Goal: Task Accomplishment & Management: Complete application form

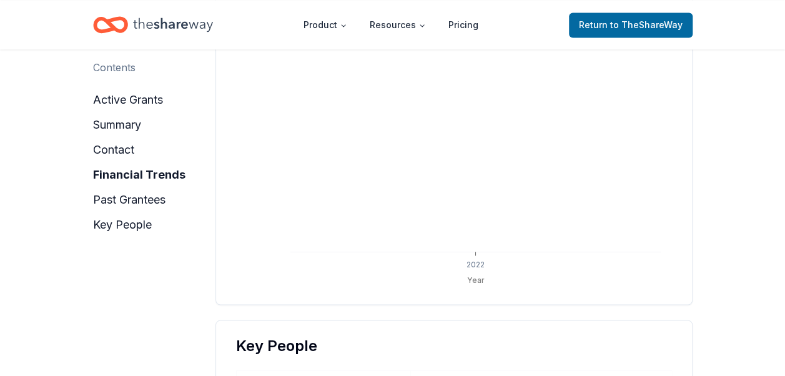
scroll to position [1000, 0]
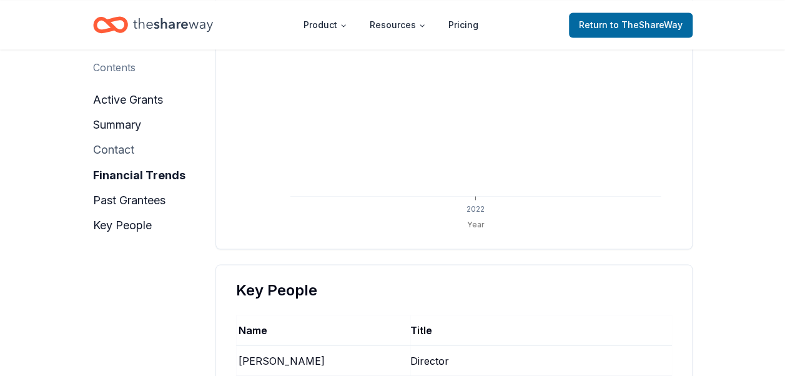
click at [119, 149] on button "contact" at bounding box center [113, 150] width 41 height 20
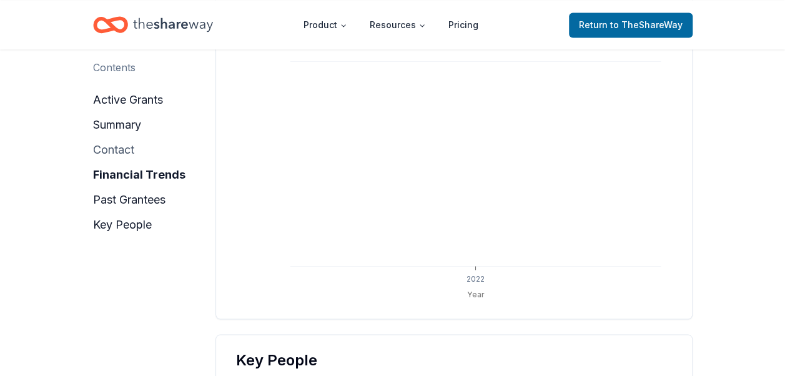
scroll to position [905, 0]
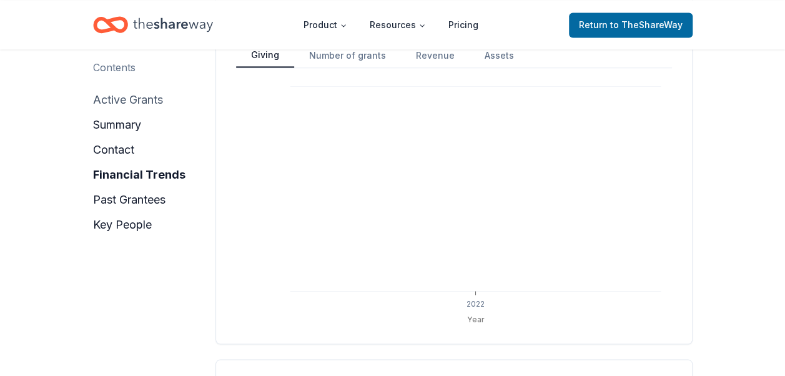
click at [147, 96] on button "active grants" at bounding box center [128, 100] width 70 height 20
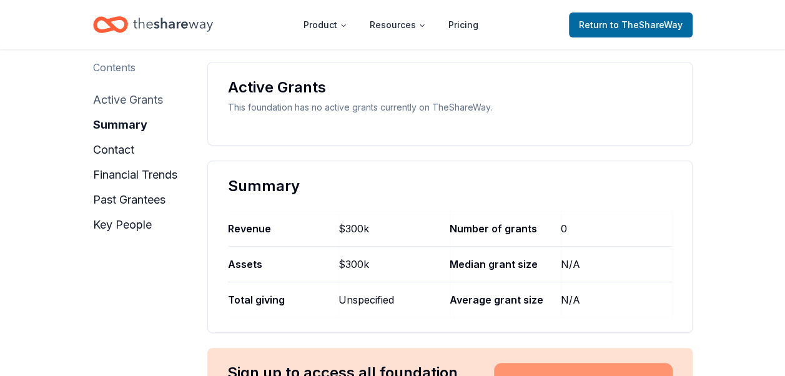
scroll to position [157, 0]
click at [132, 125] on button "summary" at bounding box center [117, 125] width 48 height 20
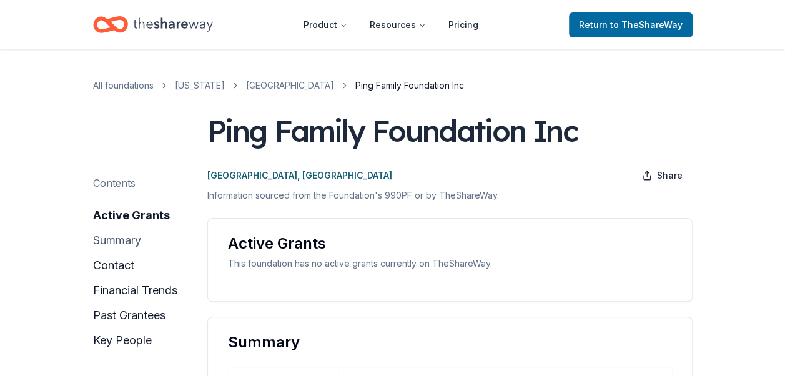
scroll to position [0, 0]
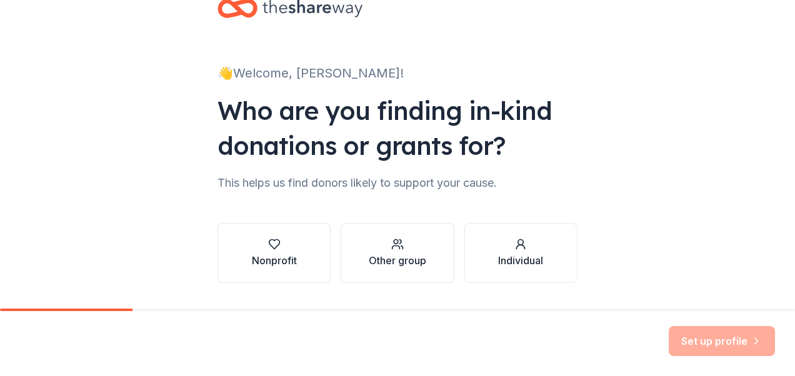
scroll to position [62, 0]
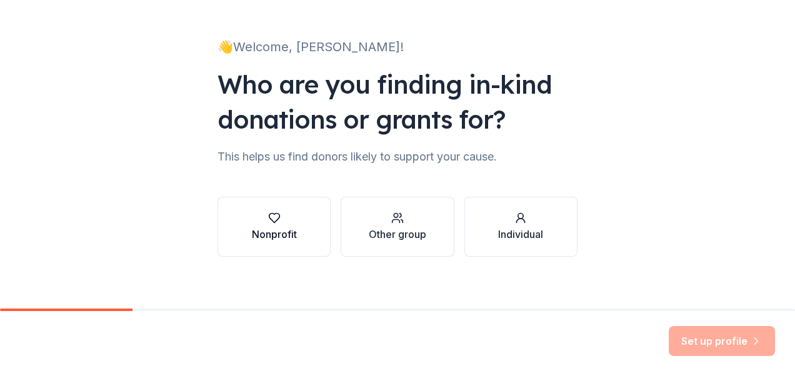
click at [271, 215] on icon "button" at bounding box center [274, 218] width 12 height 12
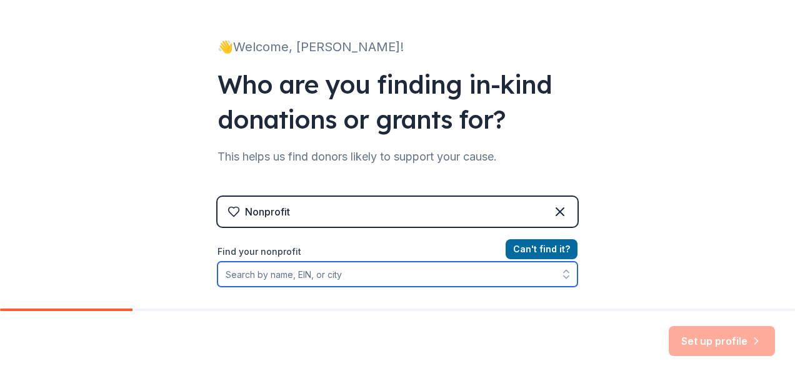
click at [261, 272] on input "Find your nonprofit" at bounding box center [397, 274] width 360 height 25
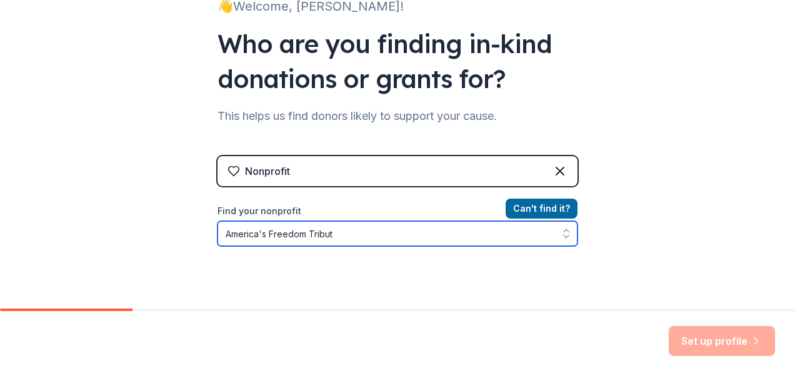
type input "America's Freedom Tribute"
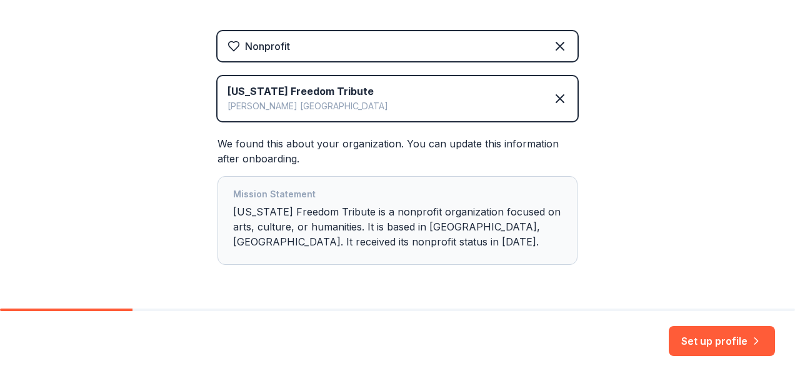
scroll to position [269, 0]
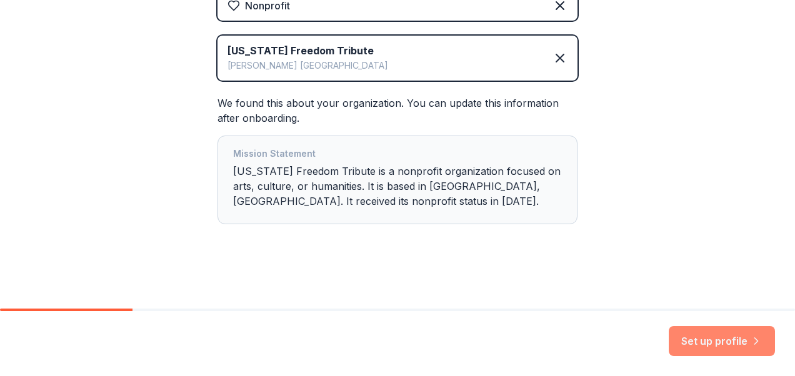
click at [702, 341] on button "Set up profile" at bounding box center [722, 341] width 106 height 30
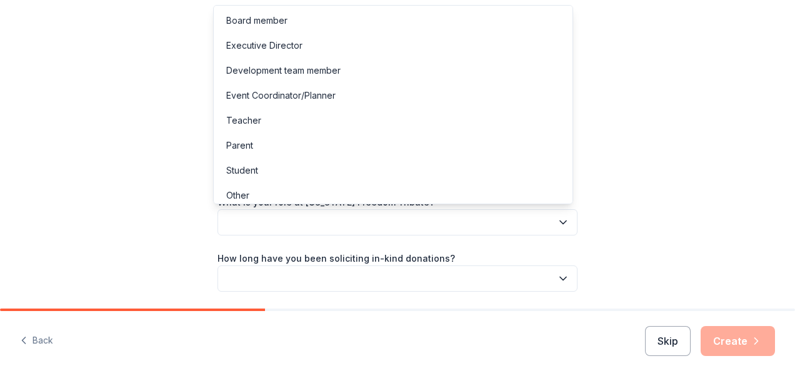
click at [557, 222] on icon "button" at bounding box center [563, 222] width 12 height 12
click at [277, 67] on div "Development team member" at bounding box center [283, 70] width 114 height 15
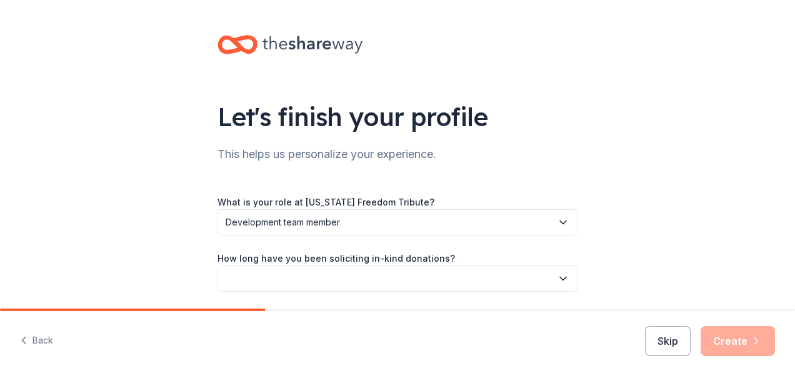
click at [557, 276] on icon "button" at bounding box center [563, 278] width 12 height 12
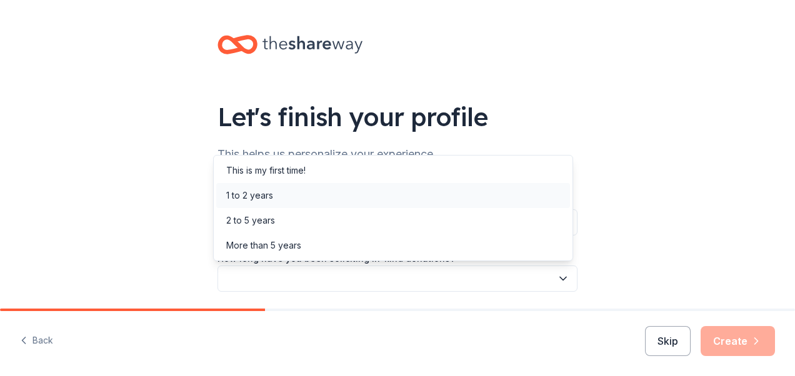
click at [277, 189] on div "1 to 2 years" at bounding box center [393, 195] width 354 height 25
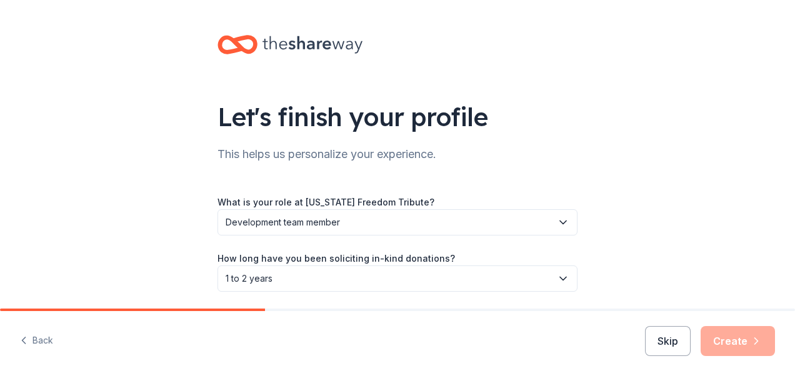
click at [745, 344] on div "Skip Create" at bounding box center [710, 341] width 130 height 30
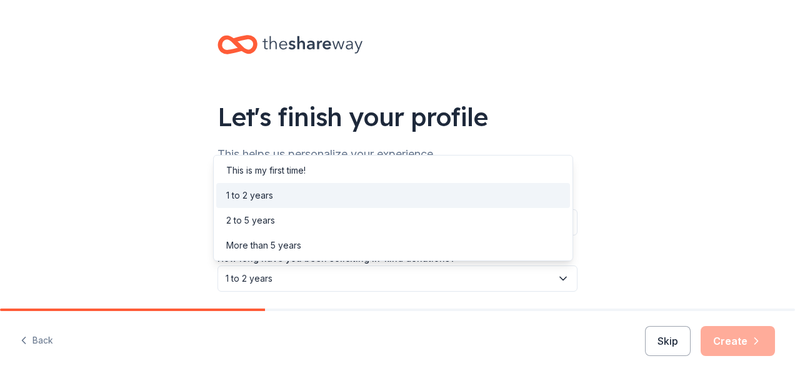
click at [557, 279] on icon "button" at bounding box center [563, 278] width 12 height 12
click at [291, 244] on div "More than 5 years" at bounding box center [263, 245] width 75 height 15
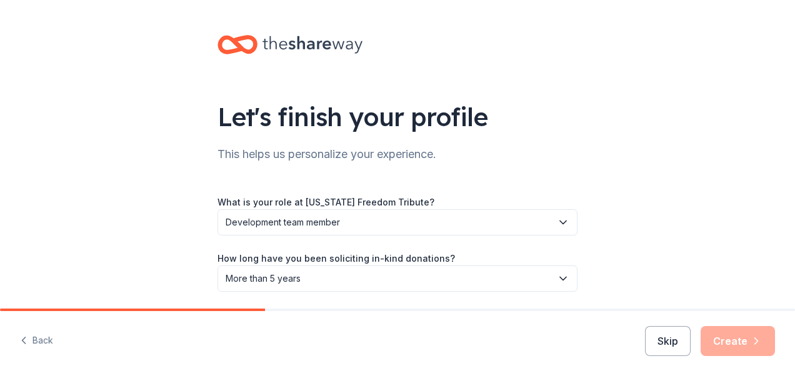
click at [734, 342] on div "Skip Create" at bounding box center [710, 341] width 130 height 30
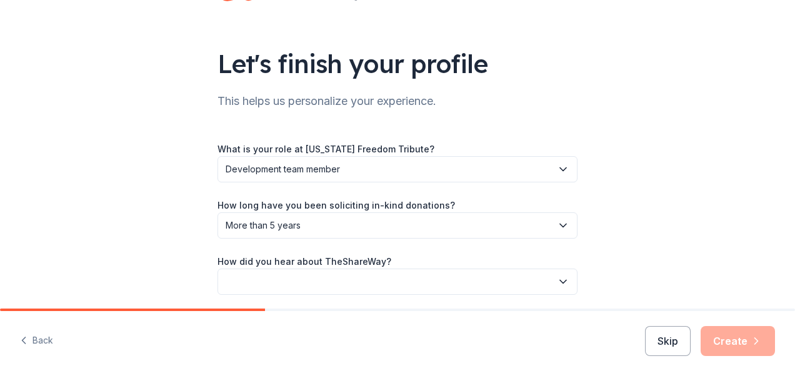
scroll to position [99, 0]
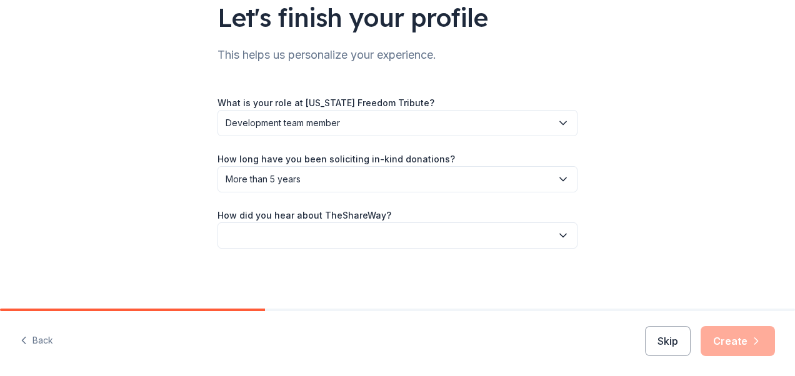
click at [560, 234] on icon "button" at bounding box center [563, 235] width 6 height 3
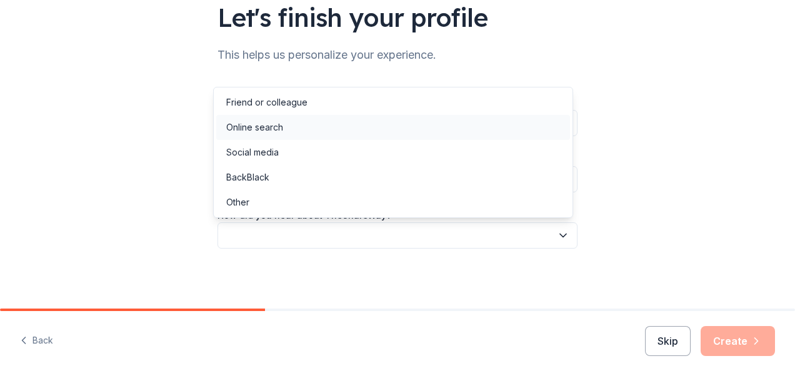
click at [260, 124] on div "Online search" at bounding box center [254, 127] width 57 height 15
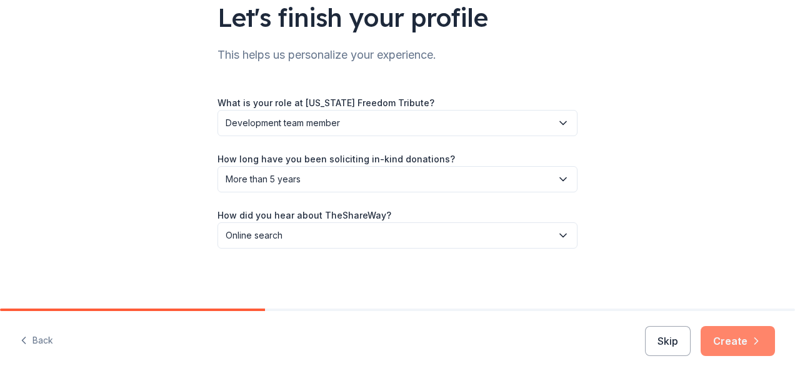
click at [737, 334] on button "Create" at bounding box center [737, 341] width 74 height 30
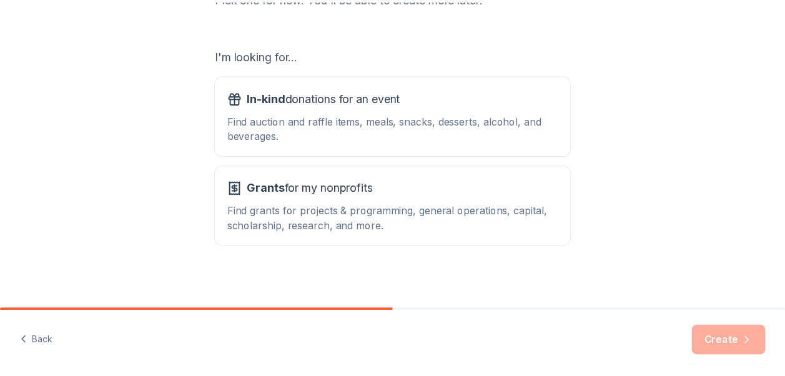
scroll to position [196, 0]
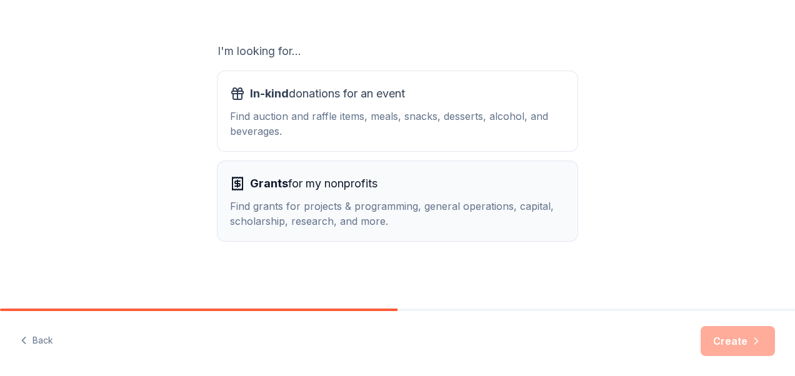
click at [250, 185] on span "Grants" at bounding box center [269, 183] width 38 height 13
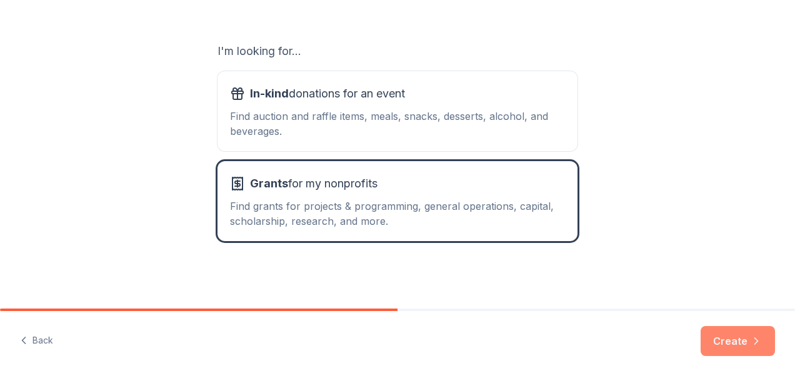
click at [729, 334] on button "Create" at bounding box center [737, 341] width 74 height 30
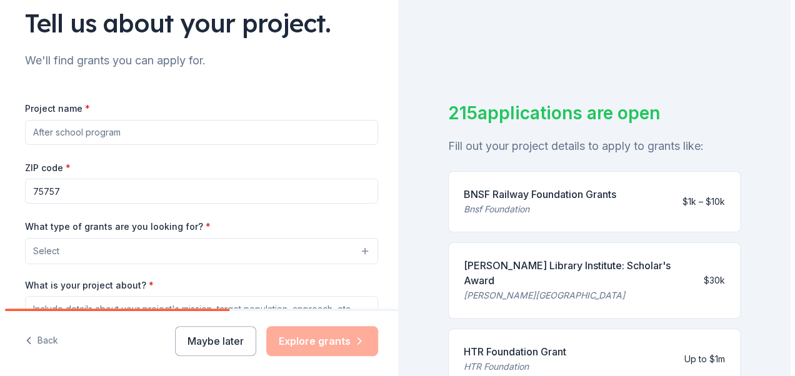
scroll to position [125, 0]
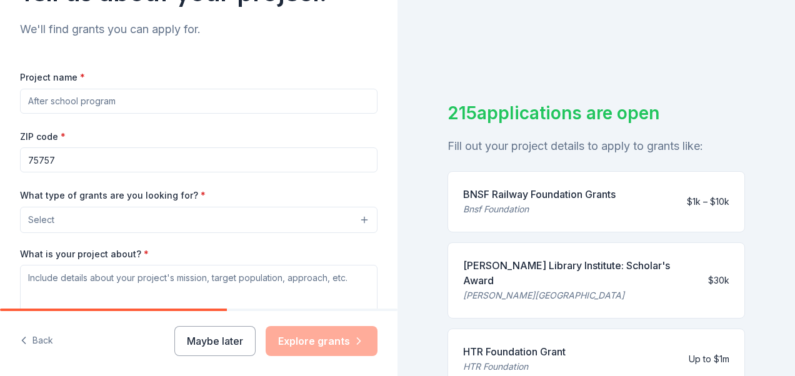
click at [337, 216] on button "Select" at bounding box center [198, 220] width 357 height 26
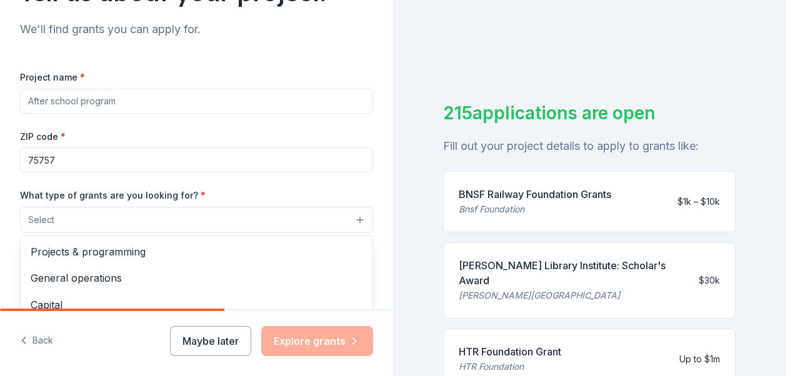
scroll to position [187, 0]
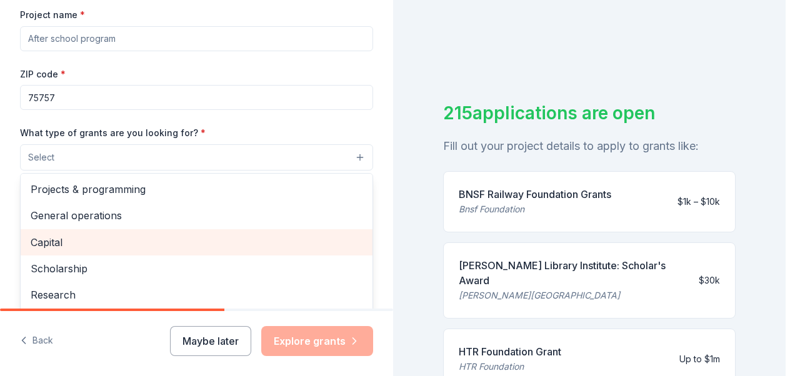
click at [51, 236] on span "Capital" at bounding box center [197, 242] width 332 height 16
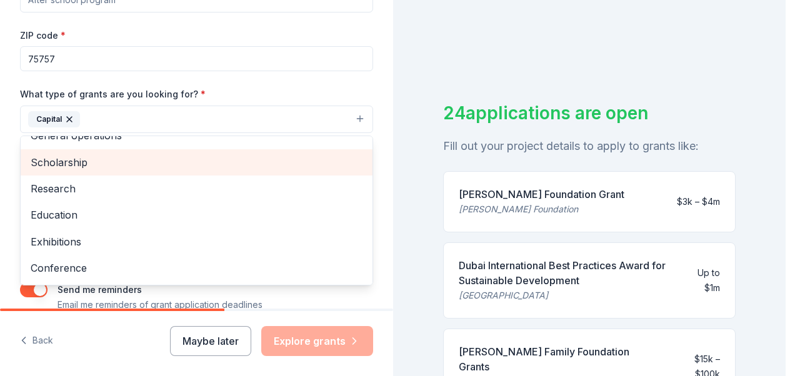
scroll to position [62, 0]
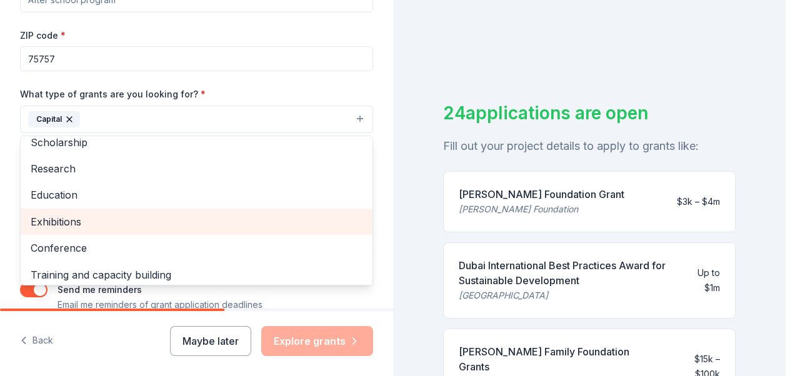
click at [73, 218] on span "Exhibitions" at bounding box center [197, 222] width 332 height 16
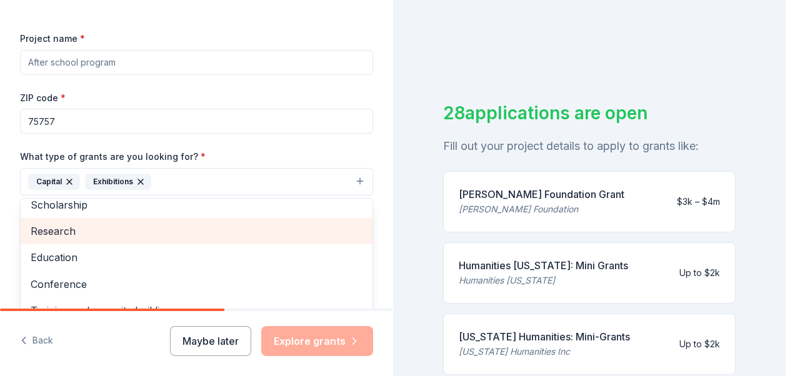
scroll to position [94, 0]
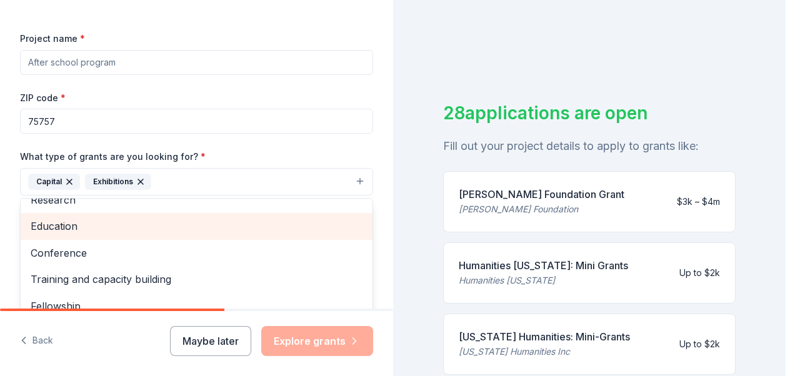
click at [67, 222] on span "Education" at bounding box center [197, 226] width 332 height 16
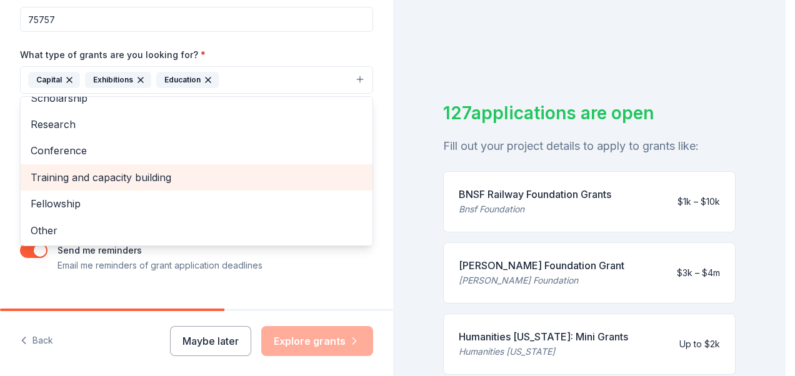
scroll to position [289, 0]
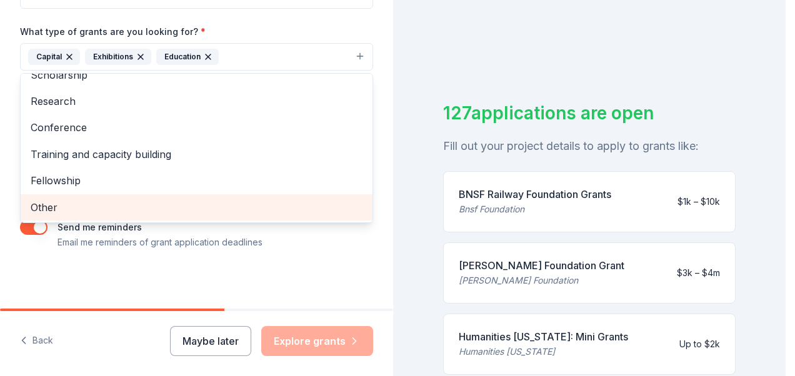
click at [54, 199] on span "Other" at bounding box center [197, 207] width 332 height 16
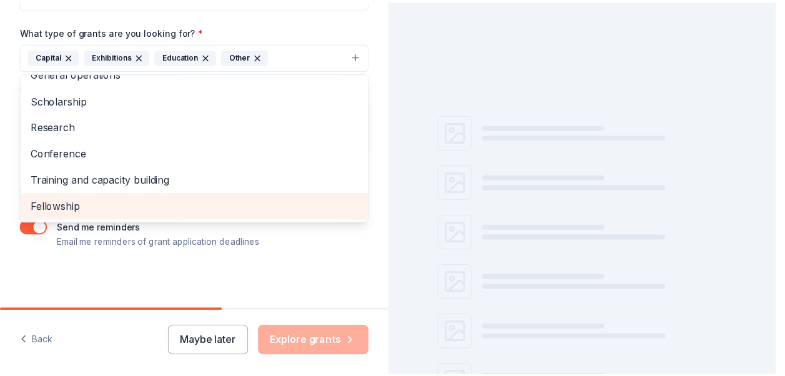
scroll to position [41, 0]
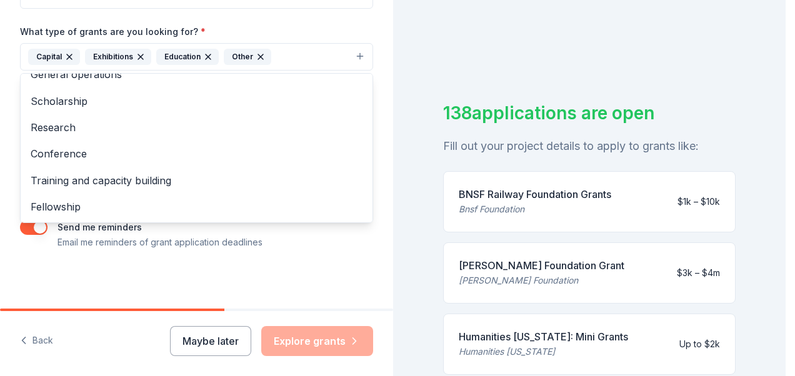
click at [324, 332] on div "Tell us about your project. We'll find grants you can apply for. Project name *…" at bounding box center [196, 188] width 393 height 376
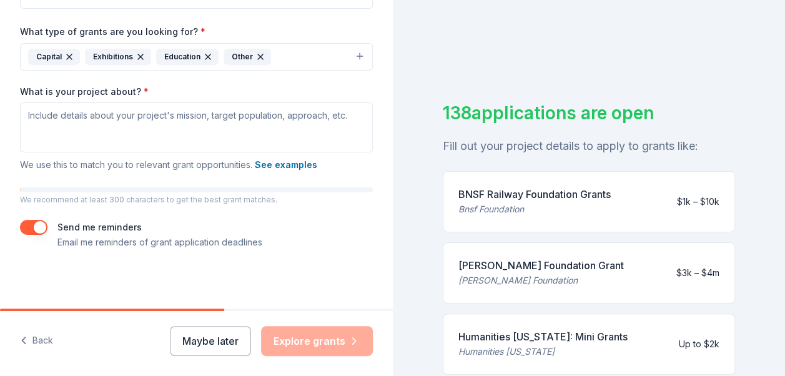
click at [324, 334] on div "Maybe later Explore grants" at bounding box center [271, 341] width 203 height 30
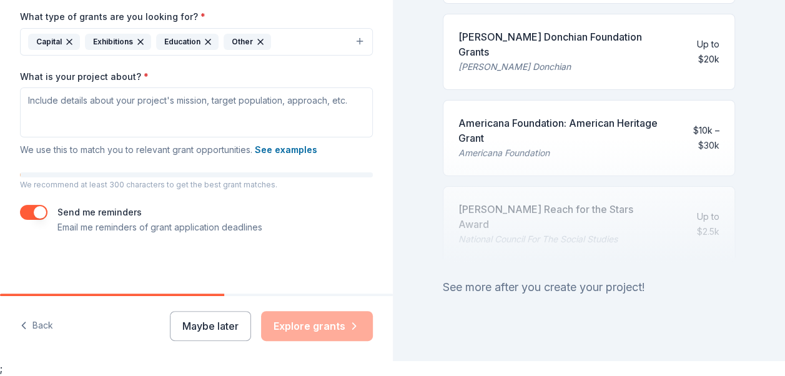
scroll to position [662, 0]
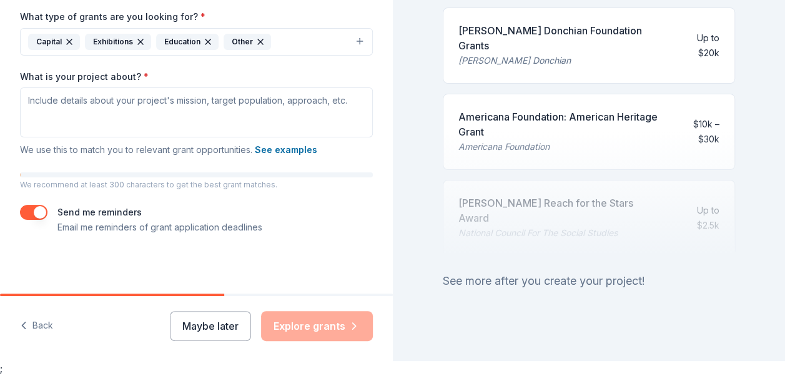
click at [322, 331] on div "Maybe later Explore grants" at bounding box center [271, 326] width 203 height 30
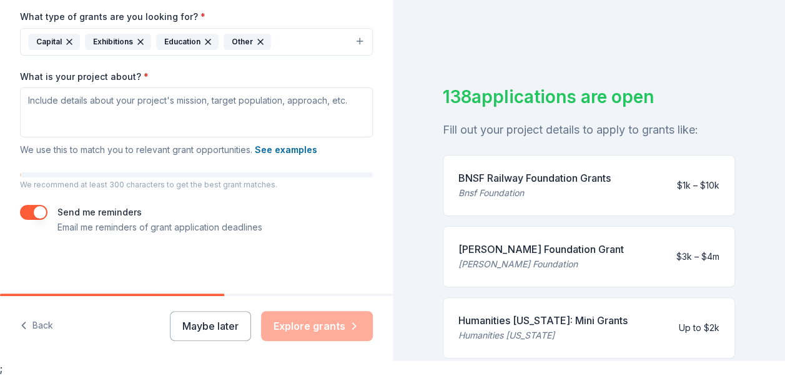
scroll to position [0, 0]
click at [522, 249] on div "Moody Foundation Grant" at bounding box center [542, 250] width 166 height 15
